Goal: Find specific page/section: Find specific page/section

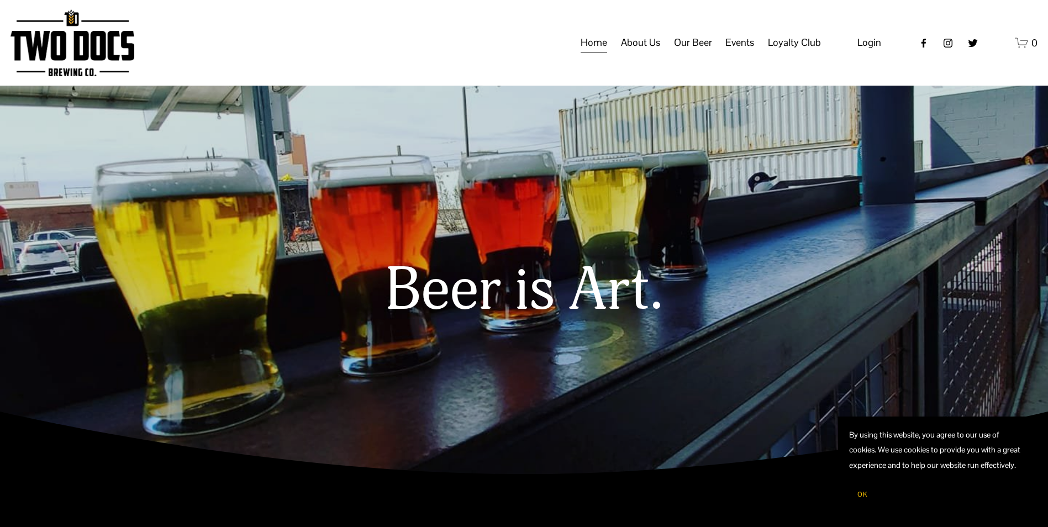
click at [751, 48] on span "Events" at bounding box center [739, 42] width 29 height 19
click at [0, 0] on span "Calendar" at bounding box center [0, 0] width 0 height 0
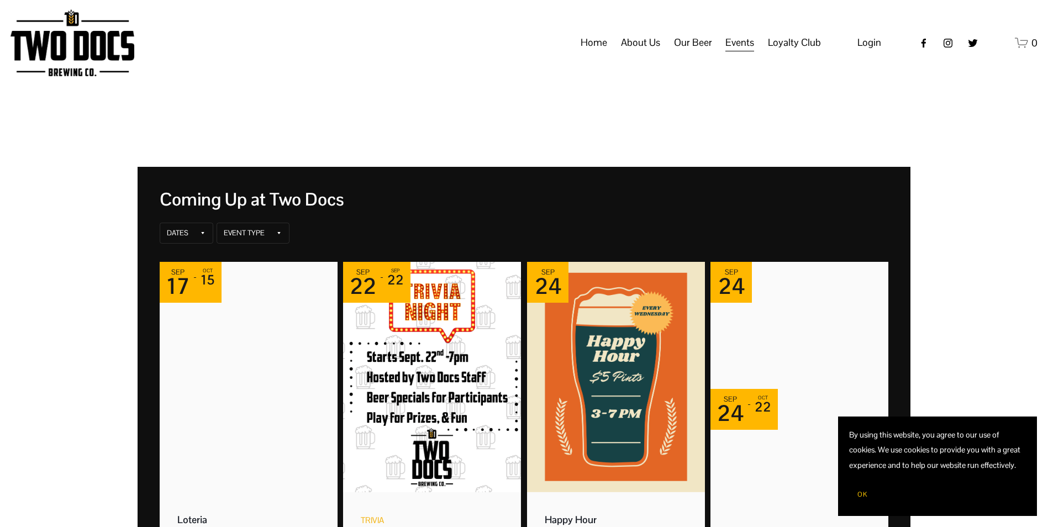
click at [863, 492] on span "OK" at bounding box center [863, 494] width 10 height 9
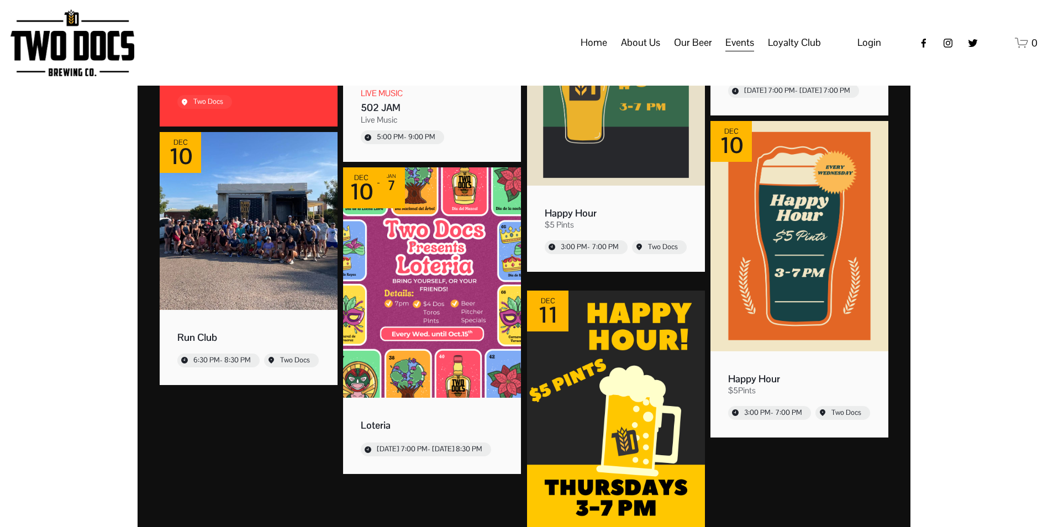
scroll to position [8399, 0]
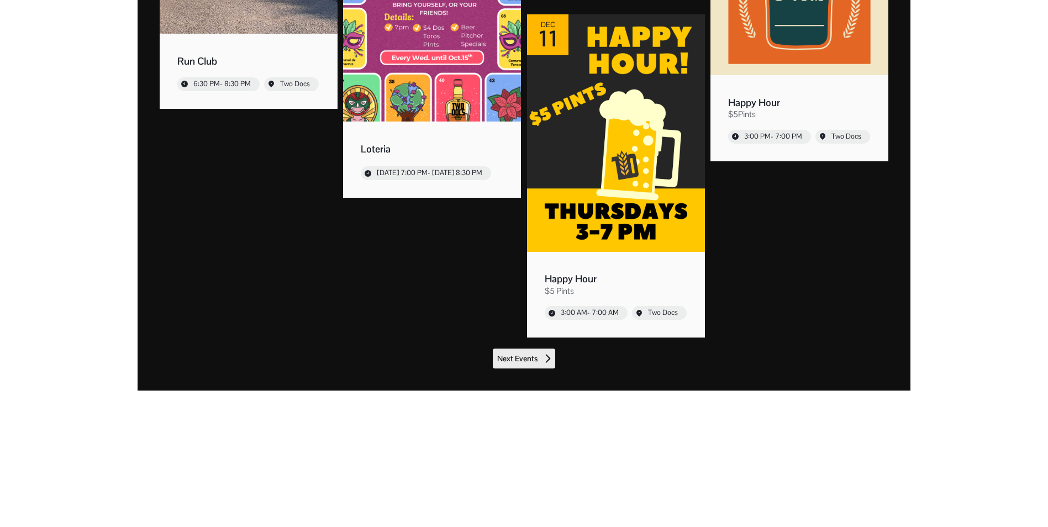
click at [533, 362] on span "Next Events" at bounding box center [517, 359] width 40 height 10
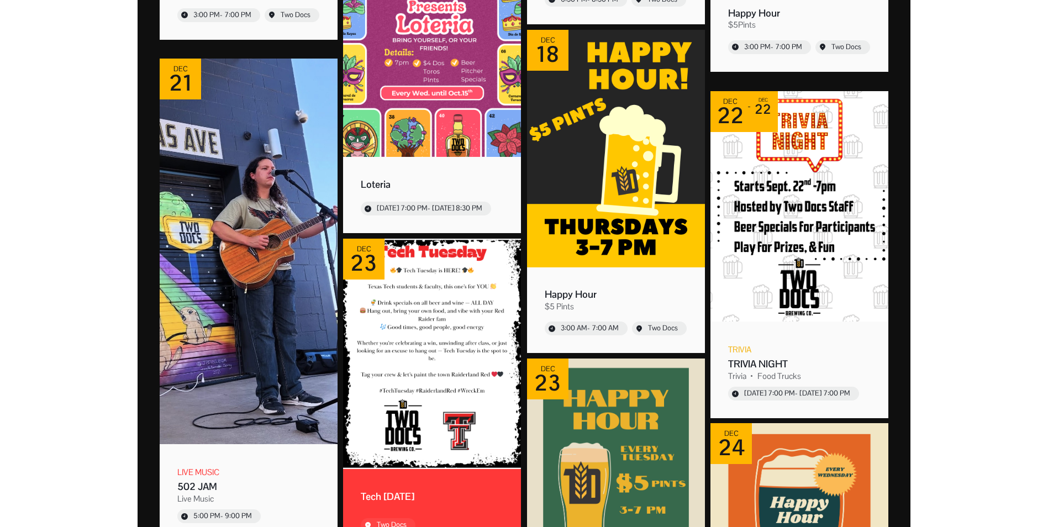
scroll to position [830, 0]
